Goal: Information Seeking & Learning: Learn about a topic

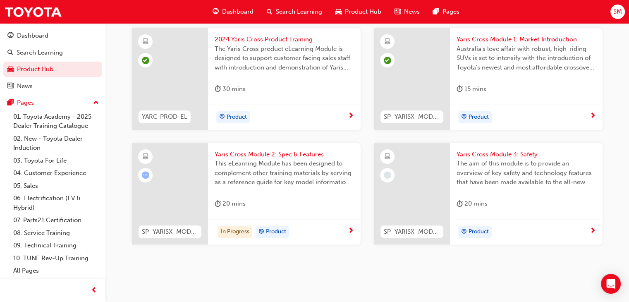
click at [346, 237] on div "In Progress Product" at bounding box center [284, 232] width 153 height 26
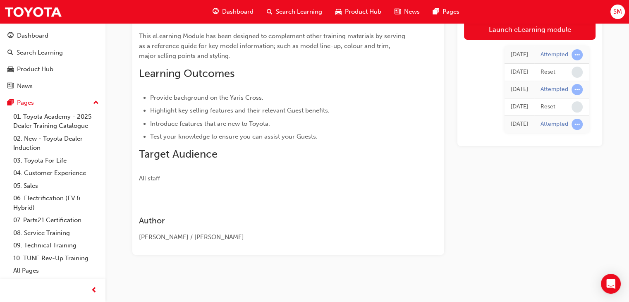
scroll to position [139, 0]
click at [505, 29] on link "Launch eLearning module" at bounding box center [529, 29] width 131 height 21
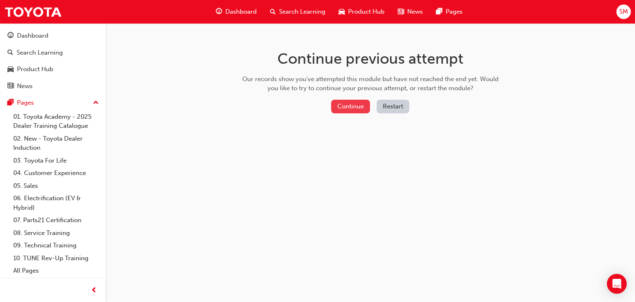
click at [360, 107] on button "Continue" at bounding box center [350, 107] width 39 height 14
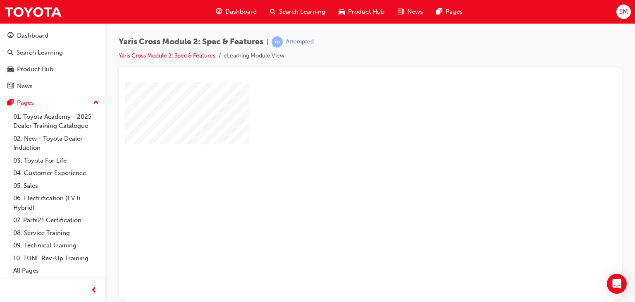
click at [346, 167] on div "play" at bounding box center [346, 167] width 0 height 0
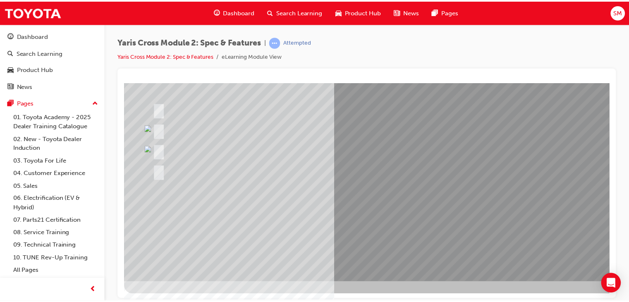
scroll to position [98, 79]
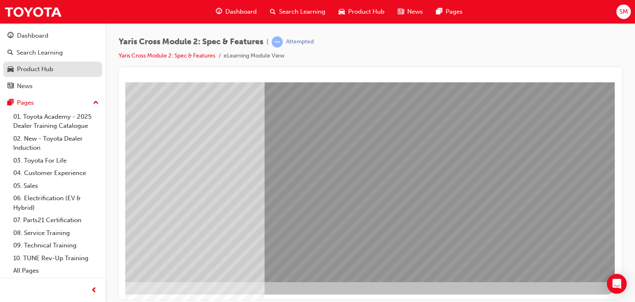
click at [60, 69] on div "Product Hub" at bounding box center [52, 69] width 91 height 10
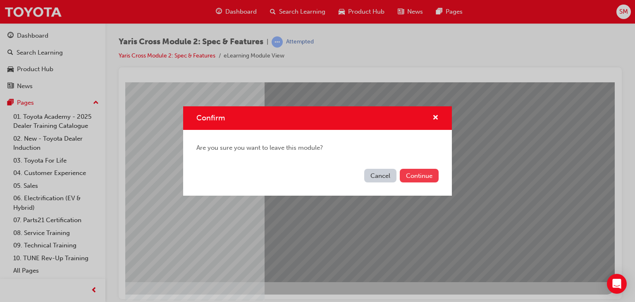
click at [412, 179] on button "Continue" at bounding box center [419, 176] width 39 height 14
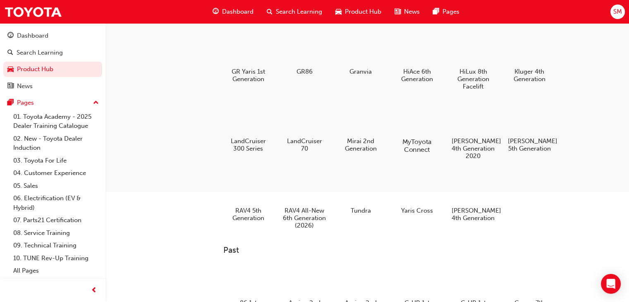
scroll to position [177, 0]
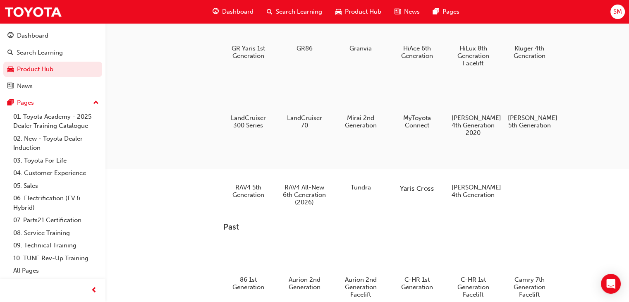
click at [413, 176] on div at bounding box center [417, 164] width 46 height 33
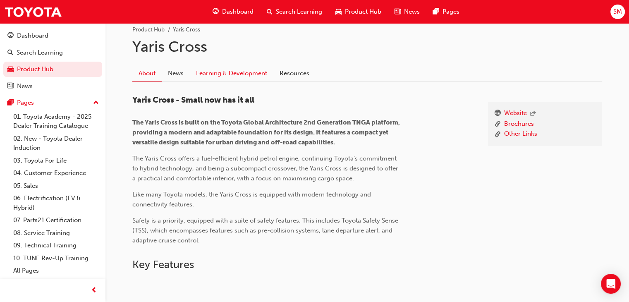
click at [260, 75] on link "Learning & Development" at bounding box center [232, 74] width 84 height 16
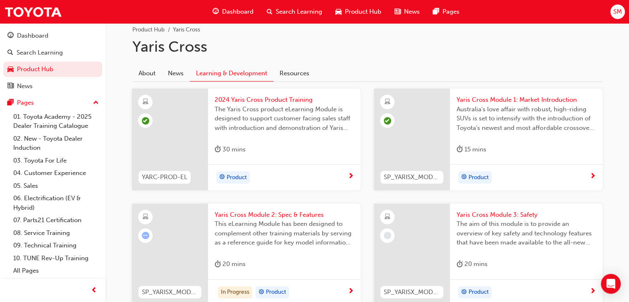
click at [495, 263] on div "20 mins" at bounding box center [525, 266] width 139 height 14
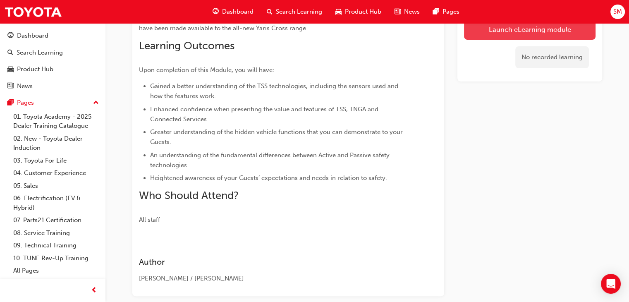
click at [478, 32] on button "Launch eLearning module" at bounding box center [529, 29] width 131 height 21
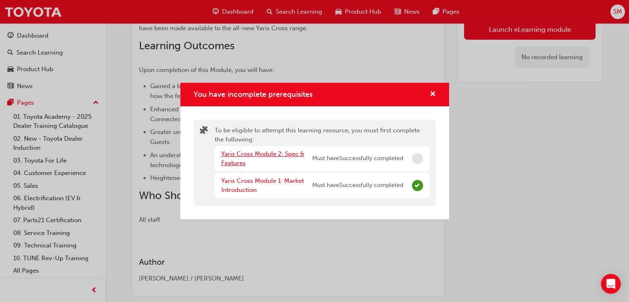
click at [269, 154] on link "Yaris Cross Module 2: Spec & Features" at bounding box center [262, 158] width 83 height 17
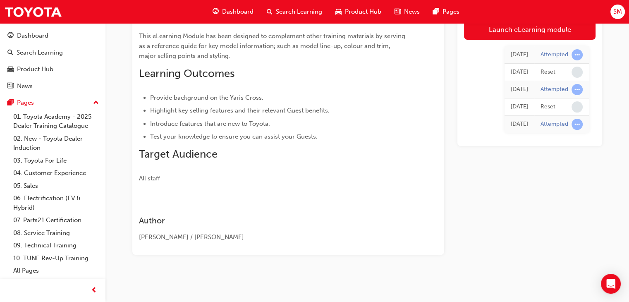
scroll to position [131, 0]
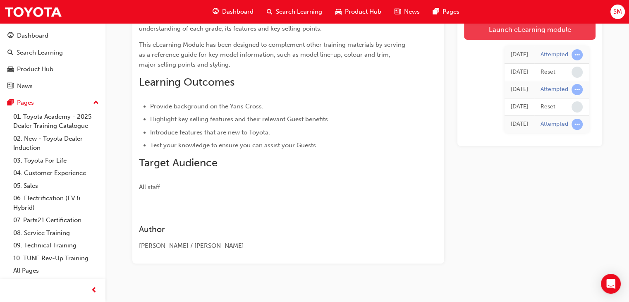
click at [532, 30] on link "Launch eLearning module" at bounding box center [529, 29] width 131 height 21
